Goal: Information Seeking & Learning: Check status

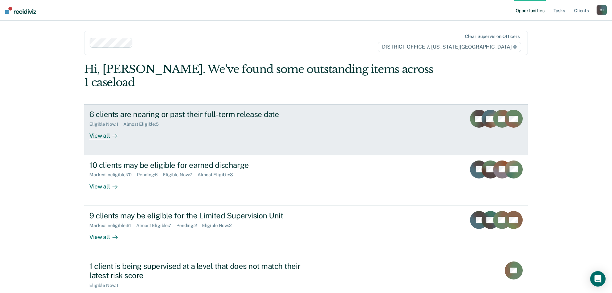
click at [113, 133] on icon at bounding box center [115, 135] width 5 height 5
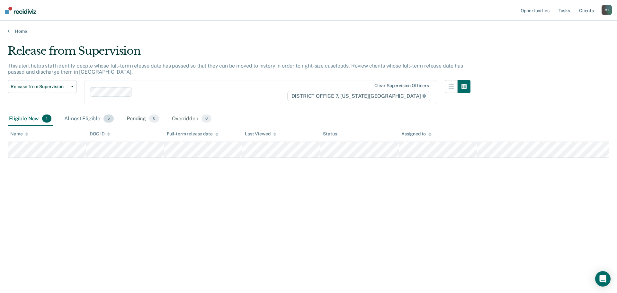
click at [98, 122] on div "Almost Eligible 5" at bounding box center [89, 119] width 52 height 14
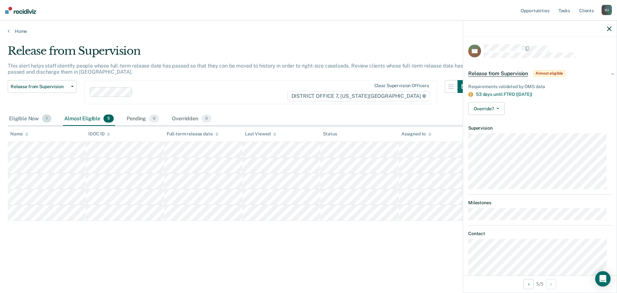
click at [24, 121] on div "Eligible Now 1" at bounding box center [30, 119] width 45 height 14
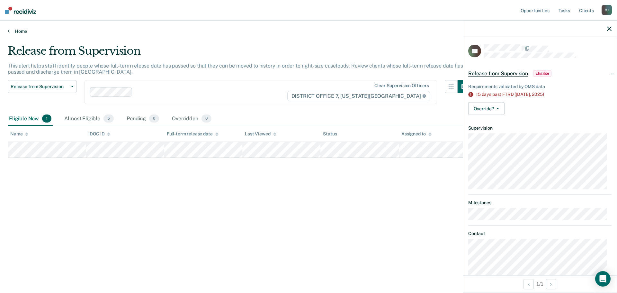
click at [11, 33] on link "Home" at bounding box center [309, 31] width 602 height 6
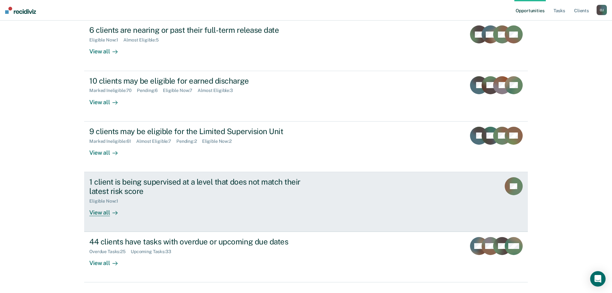
scroll to position [86, 0]
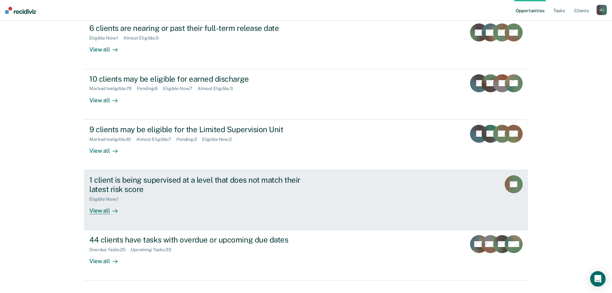
click at [98, 202] on div "View all" at bounding box center [107, 208] width 36 height 13
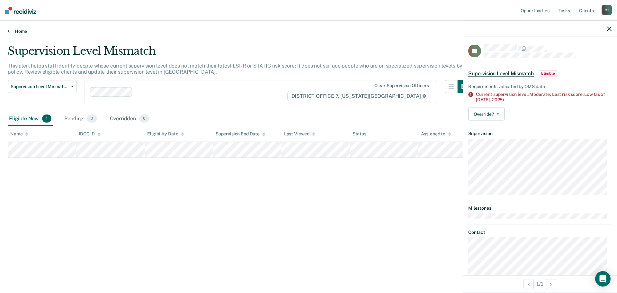
click at [19, 31] on link "Home" at bounding box center [309, 31] width 602 height 6
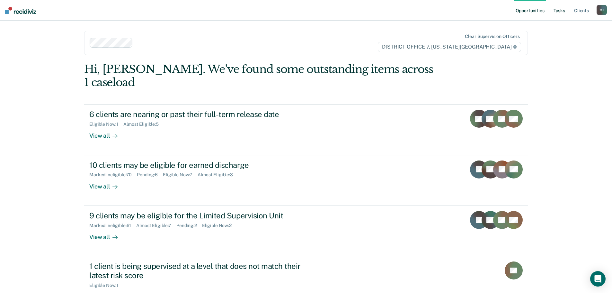
click at [558, 11] on link "Tasks" at bounding box center [560, 10] width 14 height 21
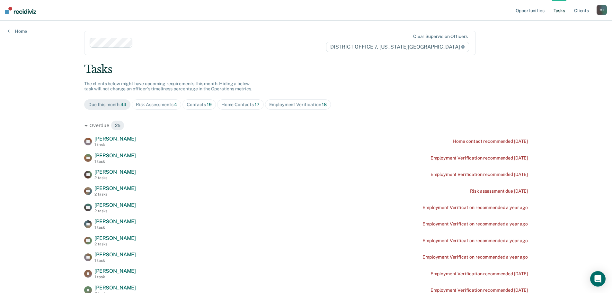
click at [165, 101] on span "Risk Assessments 4" at bounding box center [157, 104] width 50 height 10
